Goal: Task Accomplishment & Management: Manage account settings

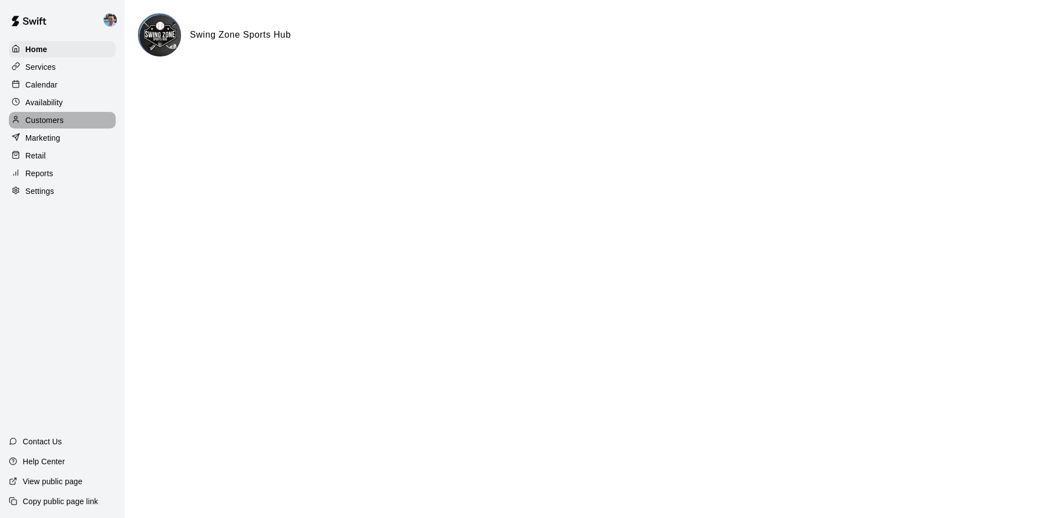
click at [94, 123] on div "Customers" at bounding box center [62, 120] width 107 height 17
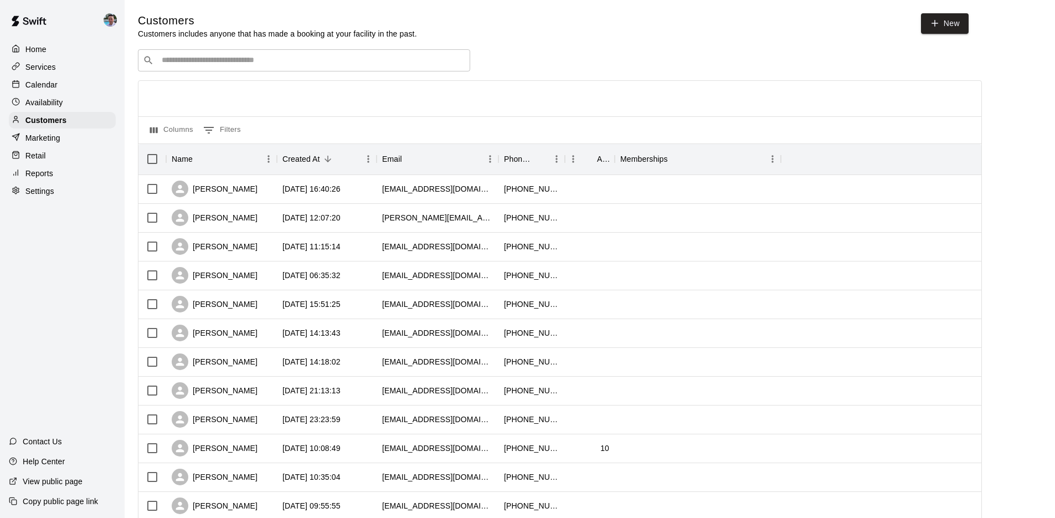
click at [196, 60] on input "Search customers by name or email" at bounding box center [311, 60] width 307 height 11
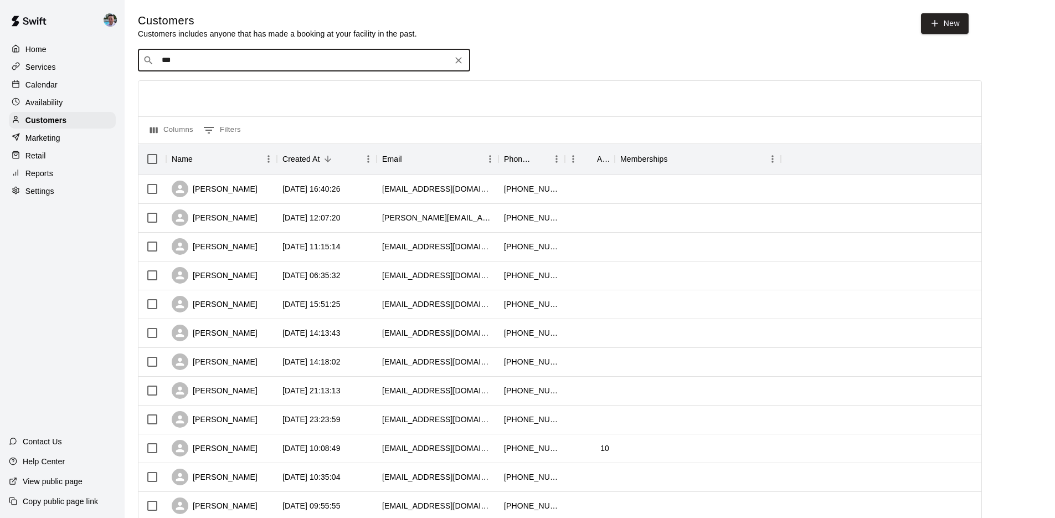
type input "****"
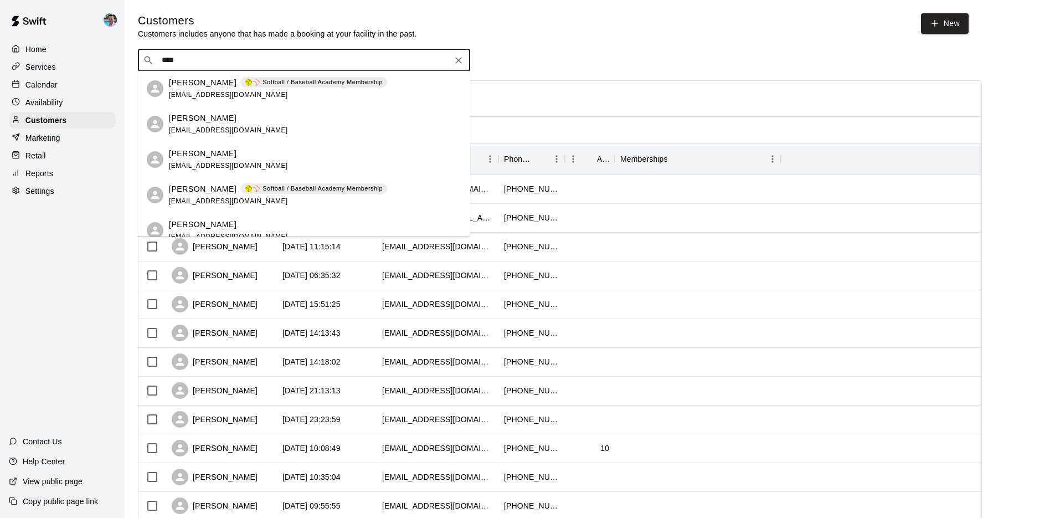
click at [294, 97] on div "[PERSON_NAME] 🥎⚾ Softball / Baseball Academy Membership [EMAIL_ADDRESS][DOMAIN_…" at bounding box center [278, 89] width 218 height 24
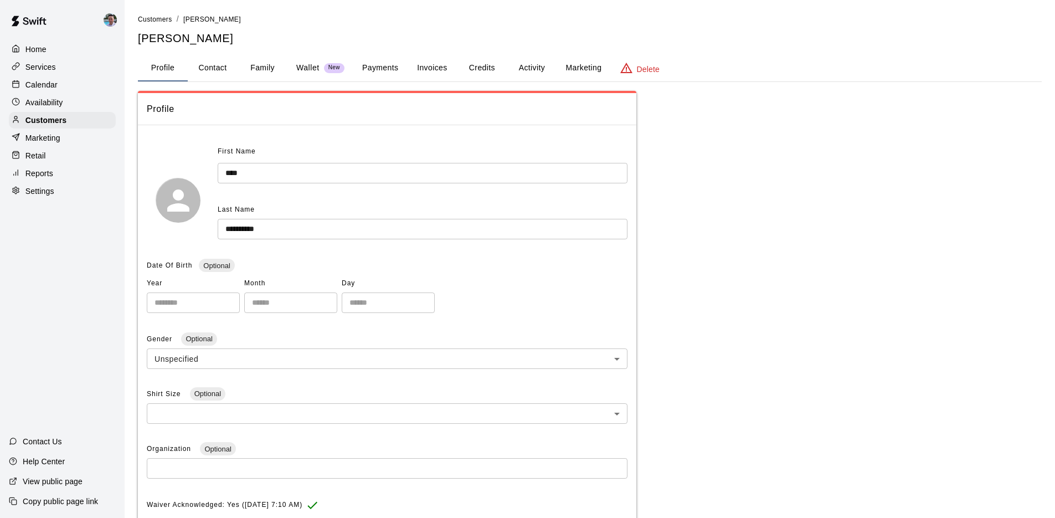
click at [257, 69] on button "Family" at bounding box center [262, 68] width 50 height 27
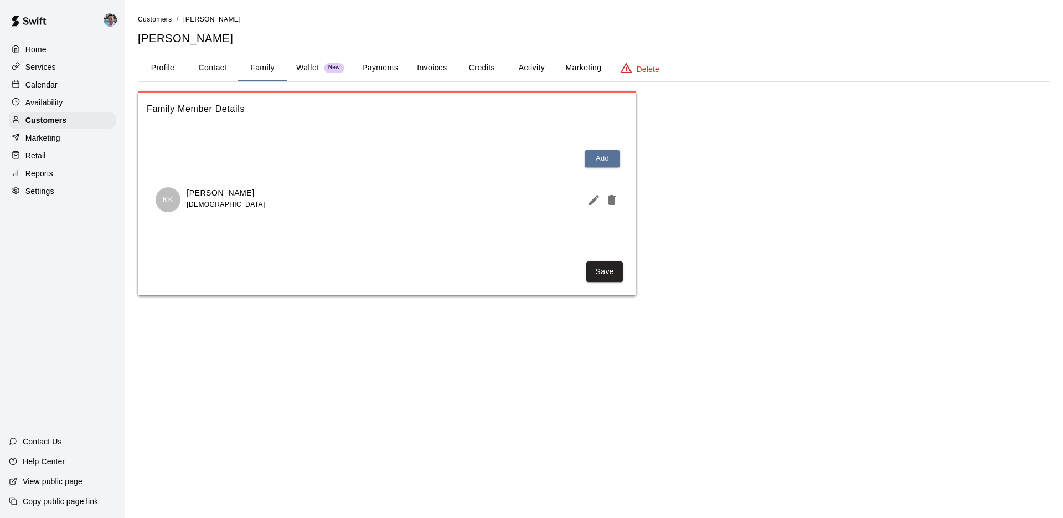
click at [383, 69] on button "Payments" at bounding box center [380, 68] width 54 height 27
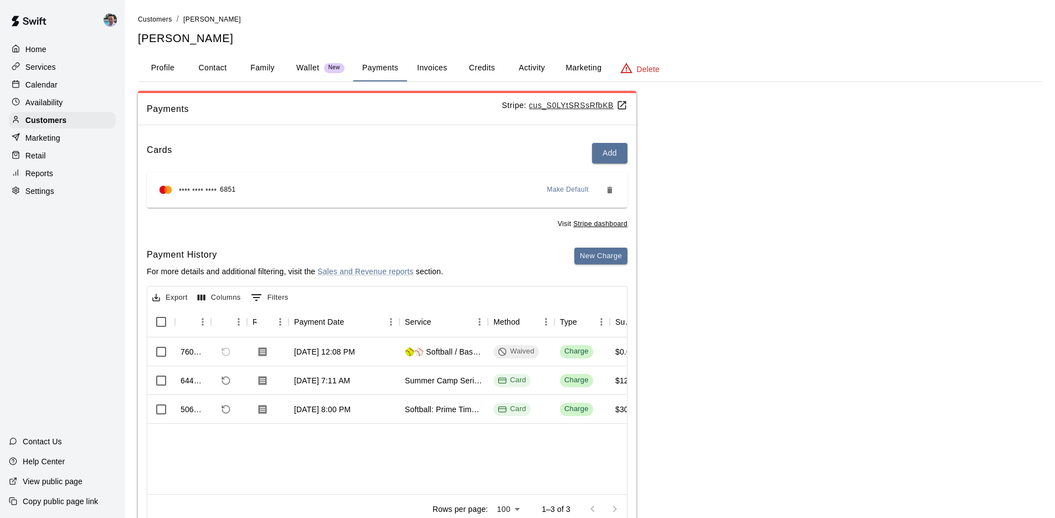
click at [434, 65] on button "Invoices" at bounding box center [432, 68] width 50 height 27
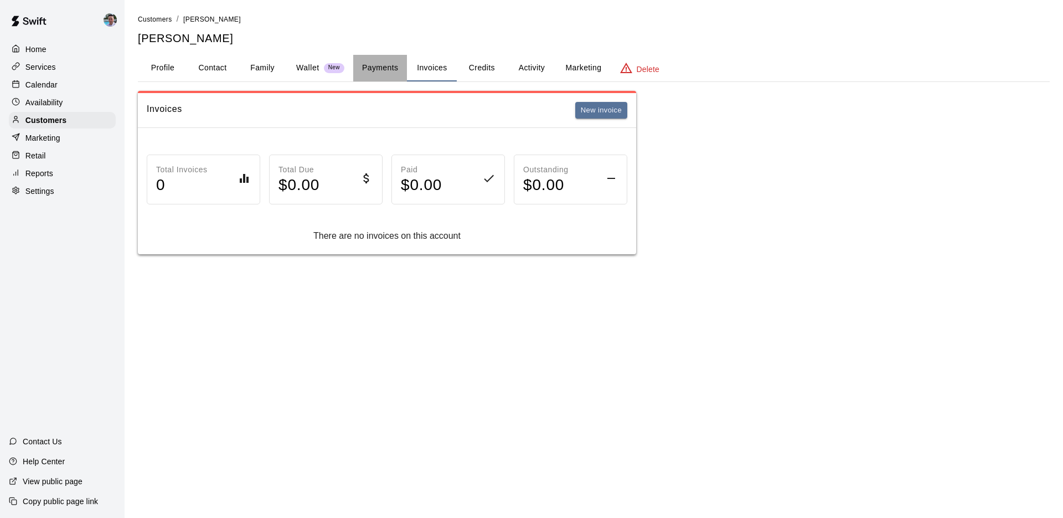
click at [395, 67] on button "Payments" at bounding box center [380, 68] width 54 height 27
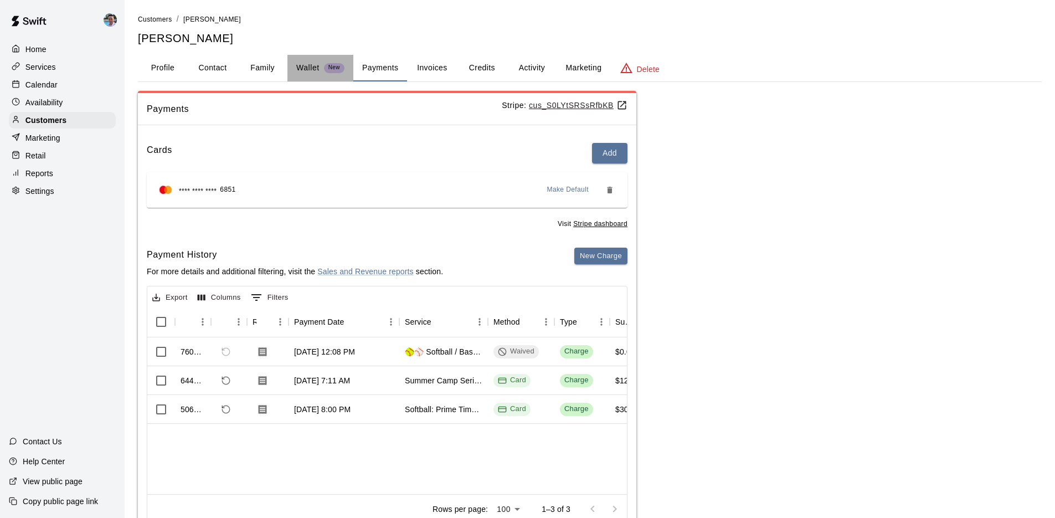
click at [311, 68] on p "Wallet" at bounding box center [307, 68] width 23 height 12
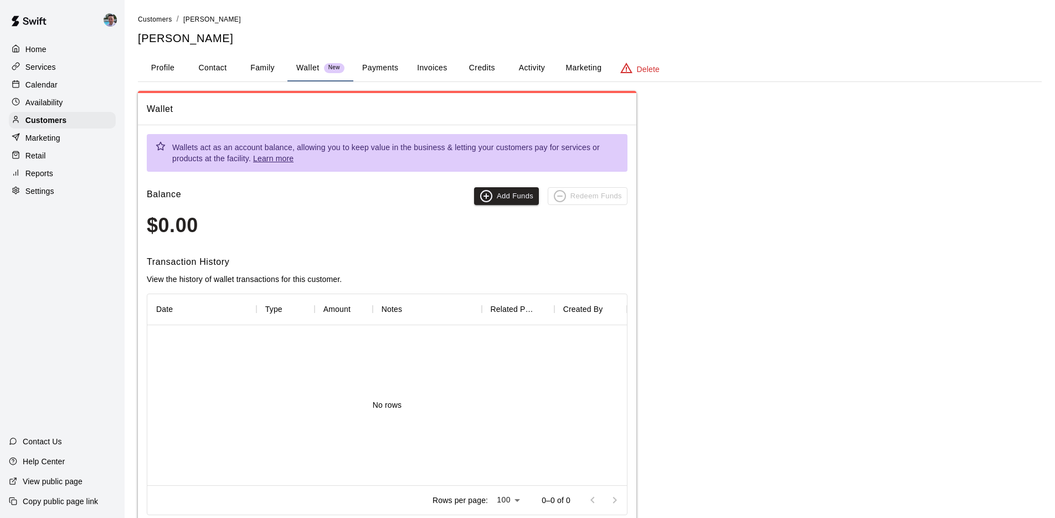
click at [256, 66] on button "Family" at bounding box center [262, 68] width 50 height 27
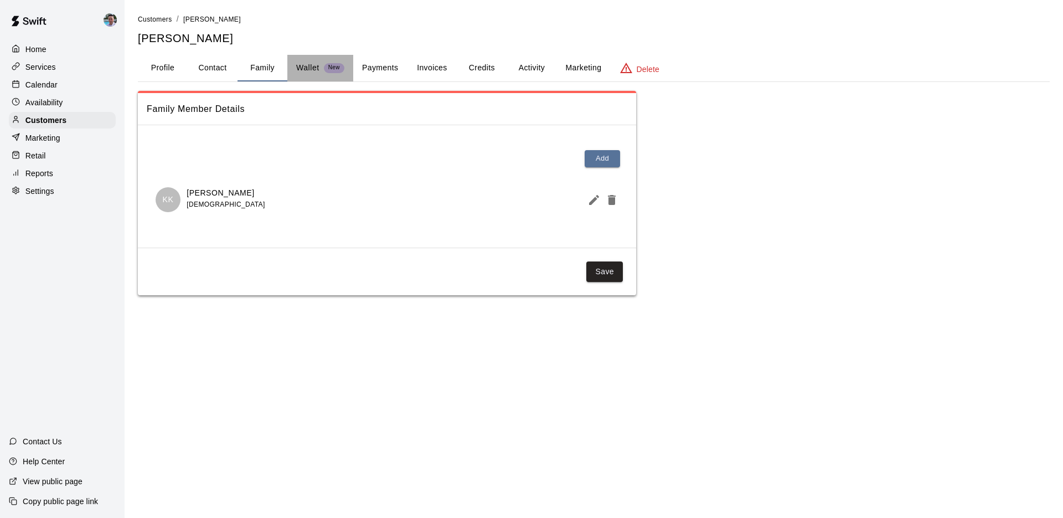
click at [304, 65] on p "Wallet" at bounding box center [307, 68] width 23 height 12
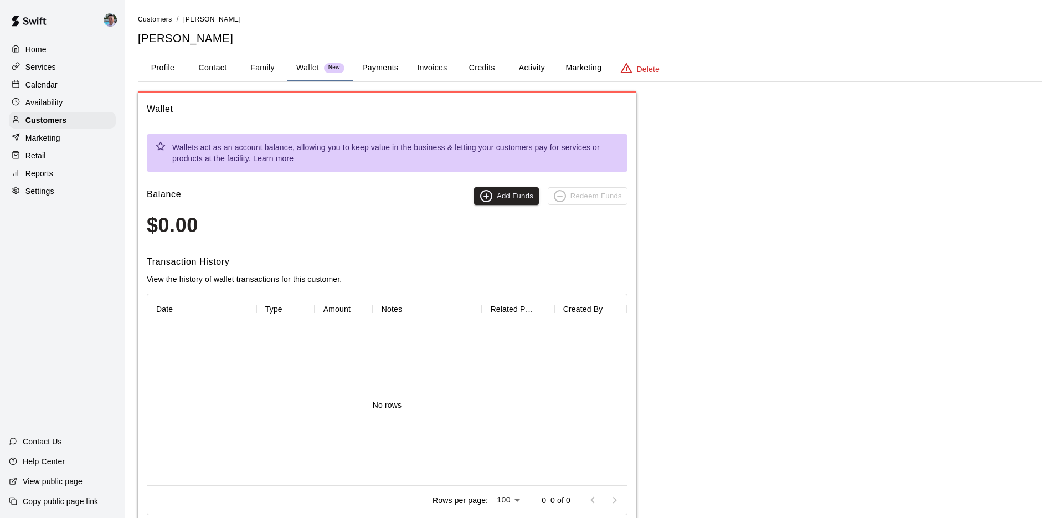
click at [254, 69] on button "Family" at bounding box center [262, 68] width 50 height 27
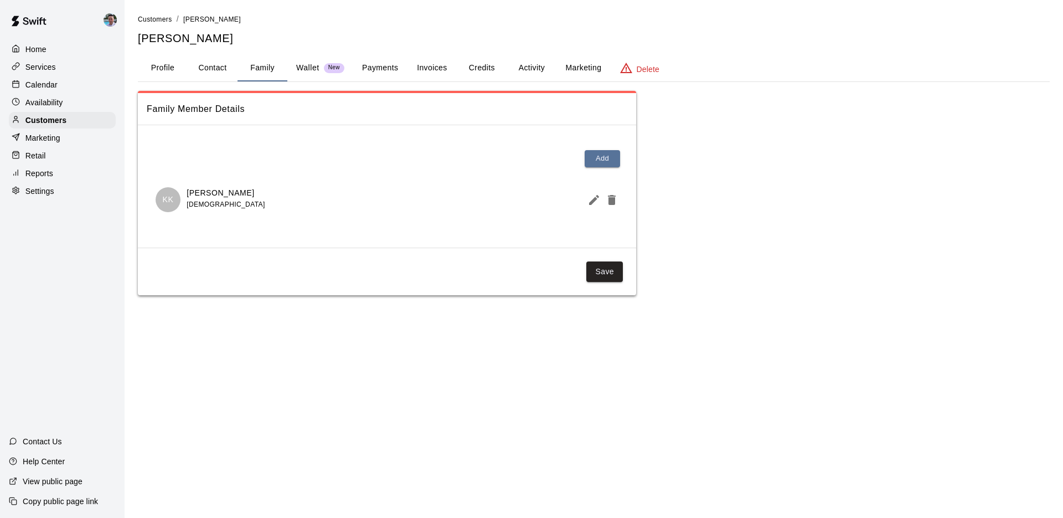
click at [209, 70] on button "Contact" at bounding box center [213, 68] width 50 height 27
select select "**"
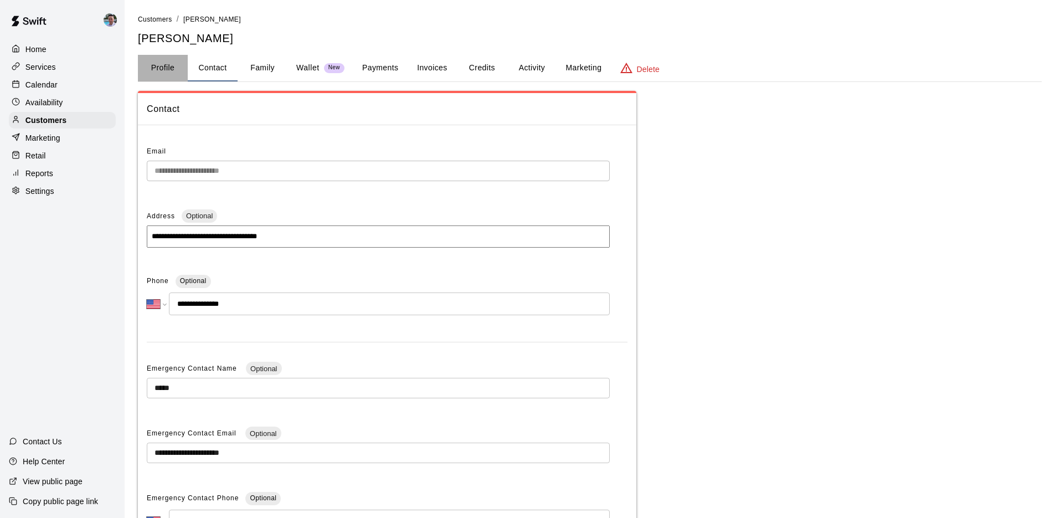
click at [159, 69] on button "Profile" at bounding box center [163, 68] width 50 height 27
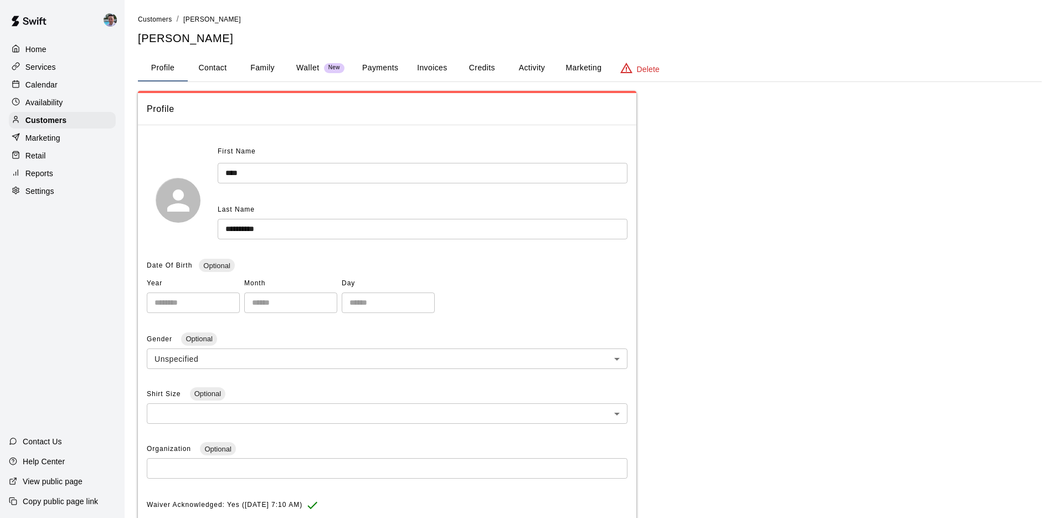
click at [378, 65] on button "Payments" at bounding box center [380, 68] width 54 height 27
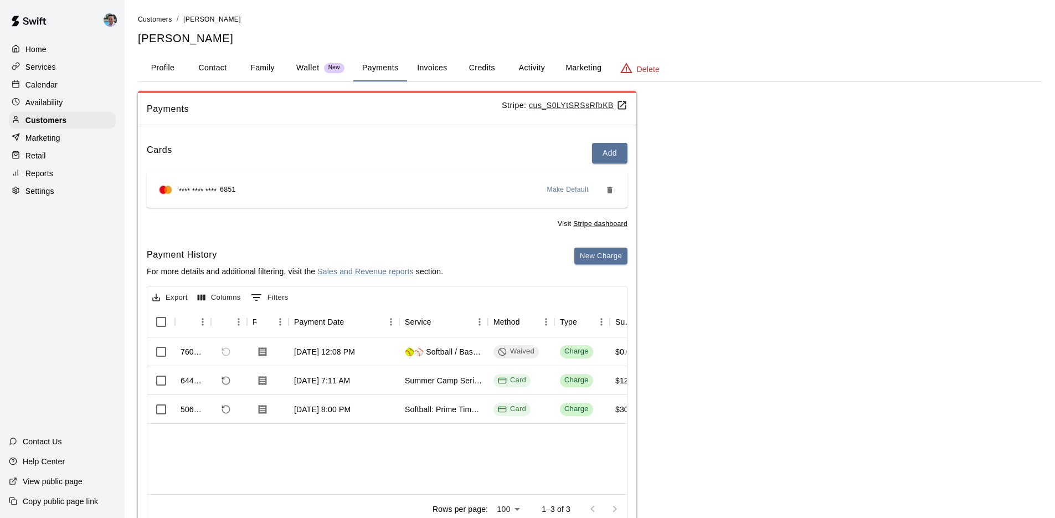
click at [39, 50] on p "Home" at bounding box center [35, 49] width 21 height 11
